Goal: Task Accomplishment & Management: Manage account settings

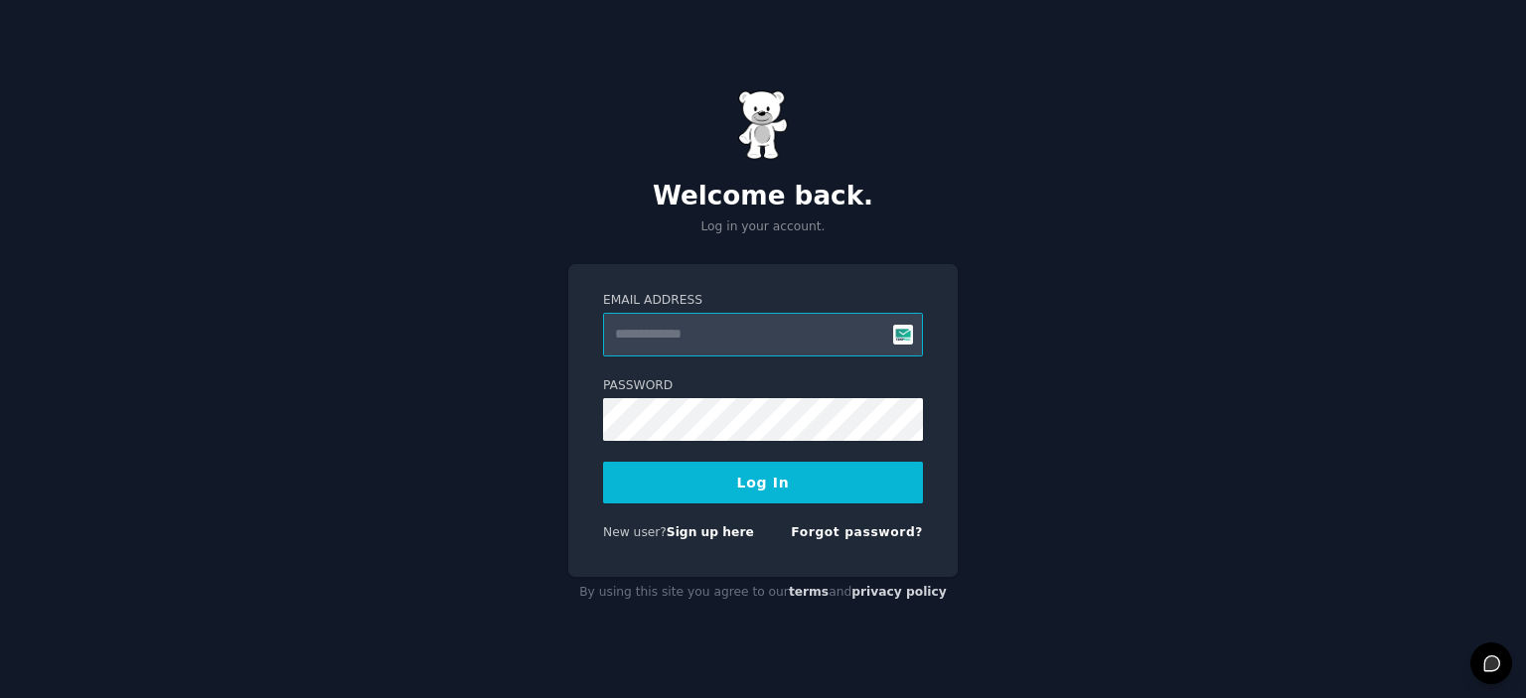
click at [669, 330] on input "Email Address" at bounding box center [763, 335] width 320 height 44
click at [661, 327] on input "Email Address" at bounding box center [763, 335] width 320 height 44
click at [603, 313] on protonpass-control-76f4 at bounding box center [603, 313] width 0 height 0
click at [644, 332] on input "Email Address" at bounding box center [763, 335] width 320 height 44
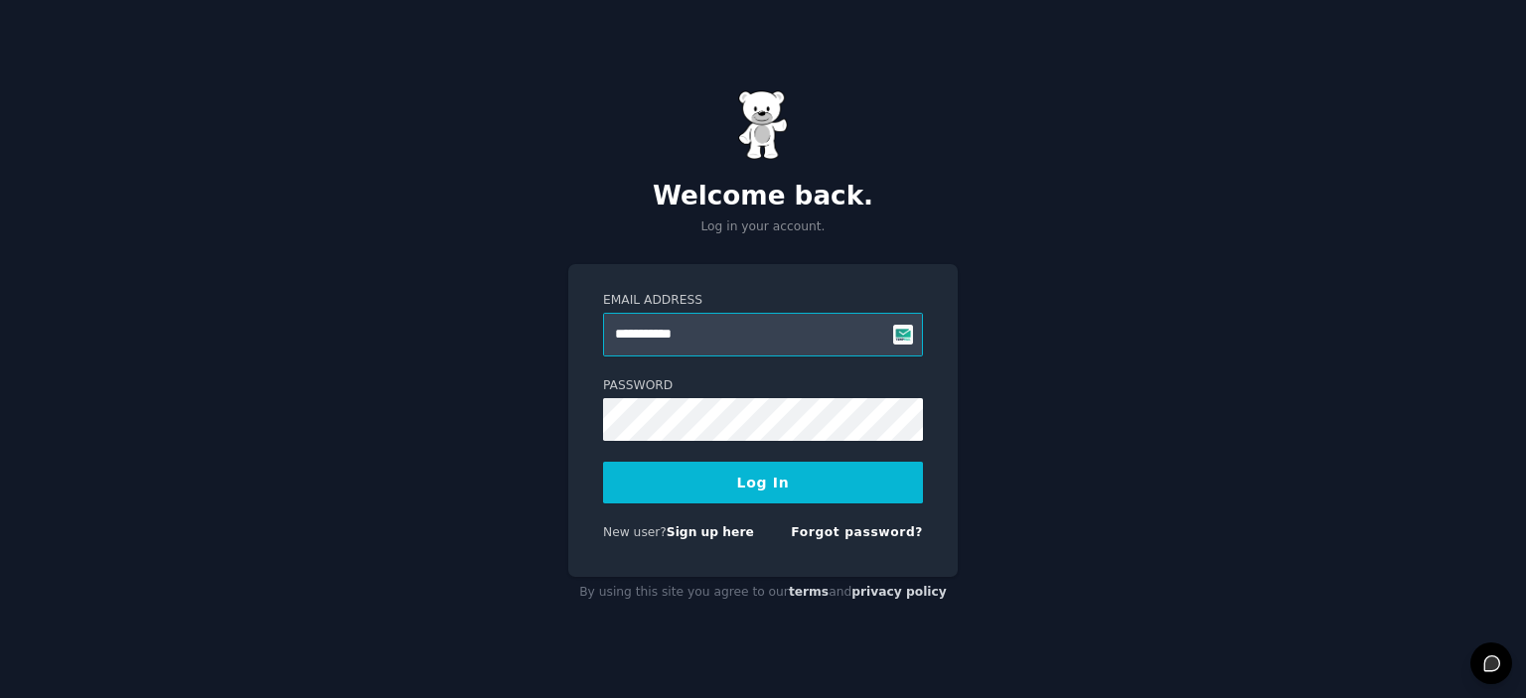
type input "**********"
click at [760, 479] on button "Log In" at bounding box center [763, 483] width 320 height 42
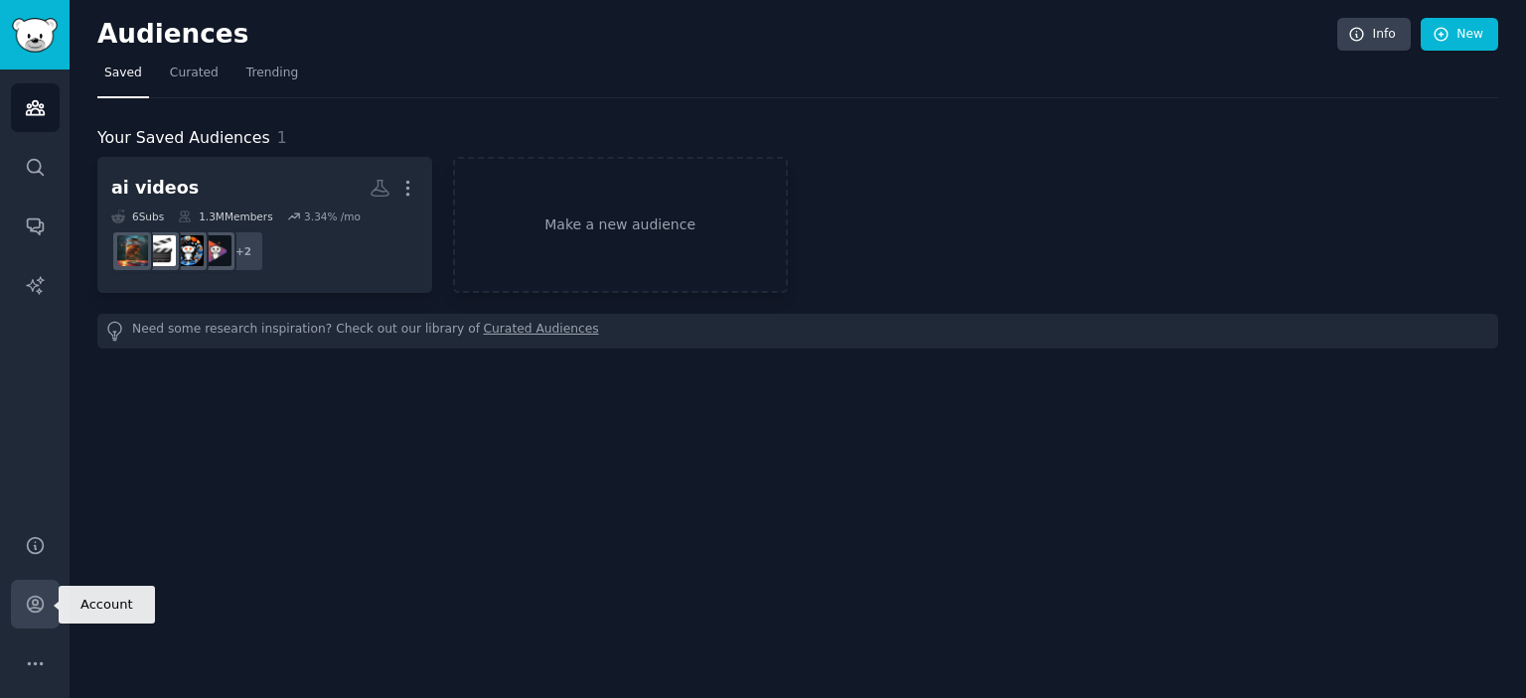
click at [36, 592] on link "Account" at bounding box center [35, 604] width 49 height 49
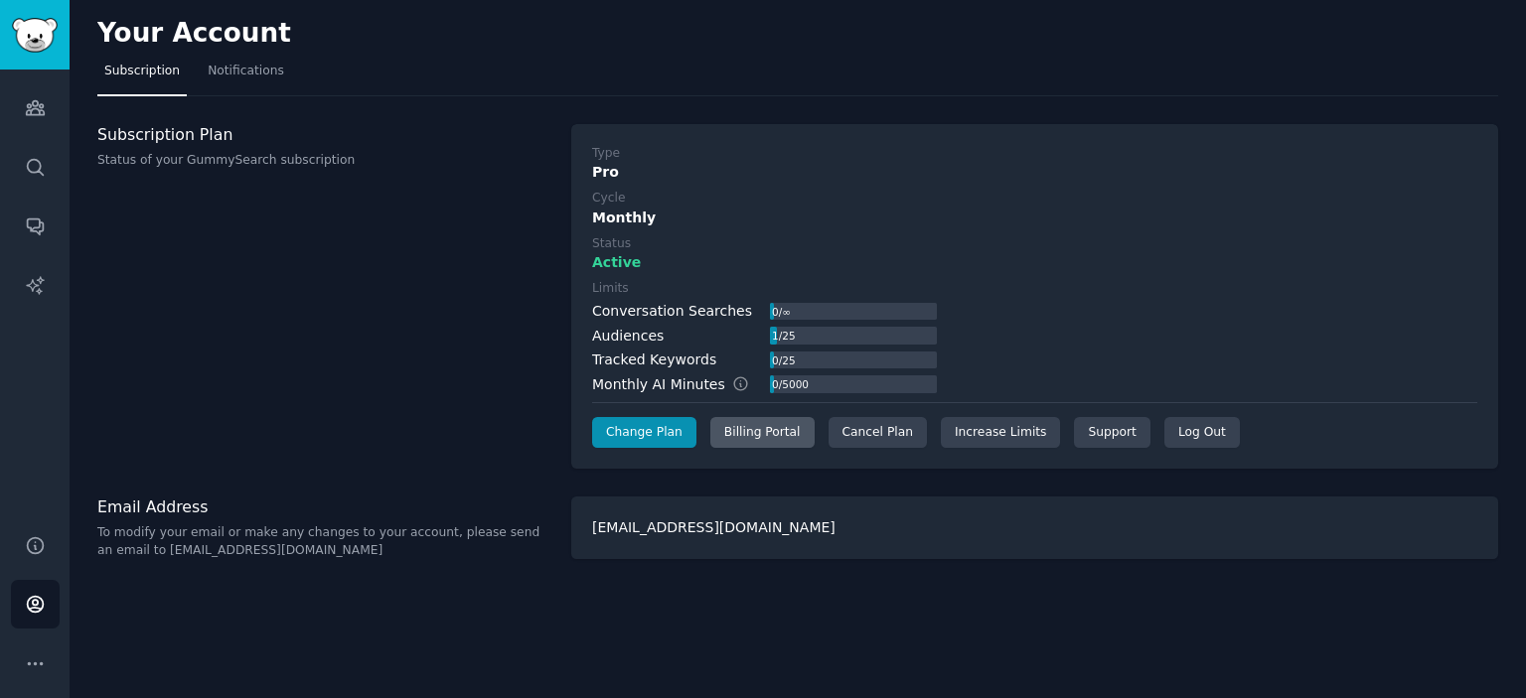
click at [763, 428] on div "Billing Portal" at bounding box center [762, 433] width 104 height 32
